Goal: Complete application form

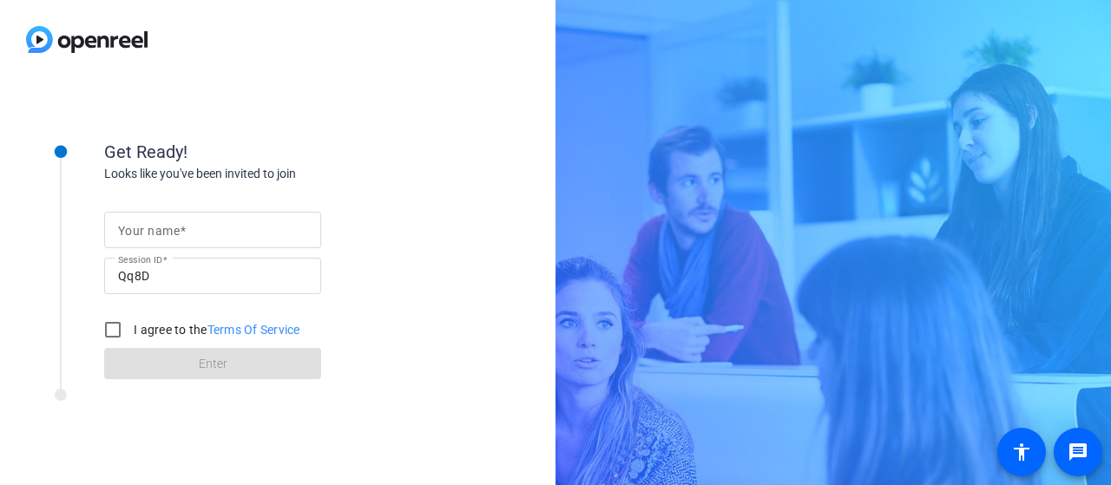
click at [259, 228] on input "Your name" at bounding box center [212, 230] width 189 height 21
click at [226, 233] on input "Your name" at bounding box center [212, 230] width 189 height 21
type input "[PERSON_NAME]"
click at [112, 331] on input "I agree to the Terms Of Service" at bounding box center [112, 329] width 35 height 35
checkbox input "true"
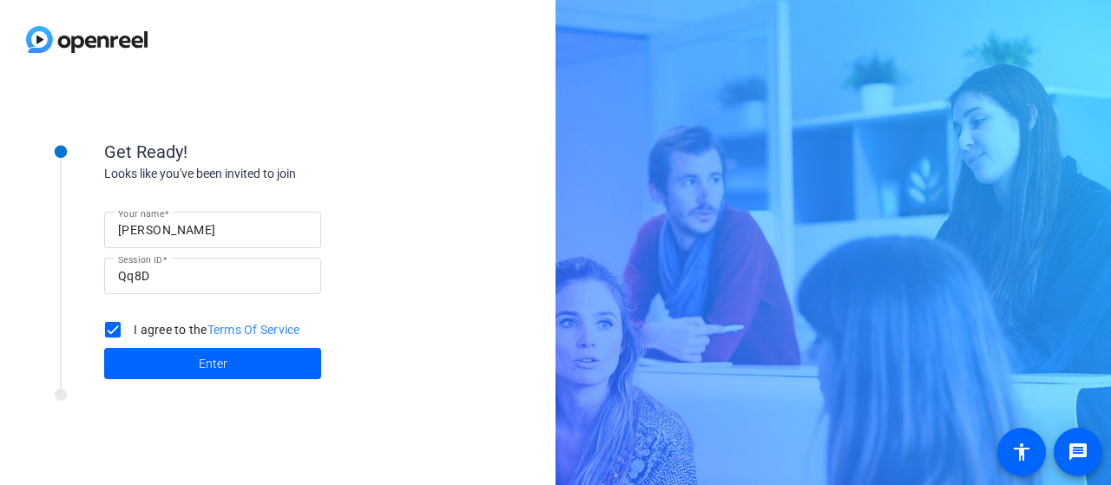
click at [207, 403] on div at bounding box center [234, 400] width 434 height 22
